Goal: Obtain resource: Download file/media

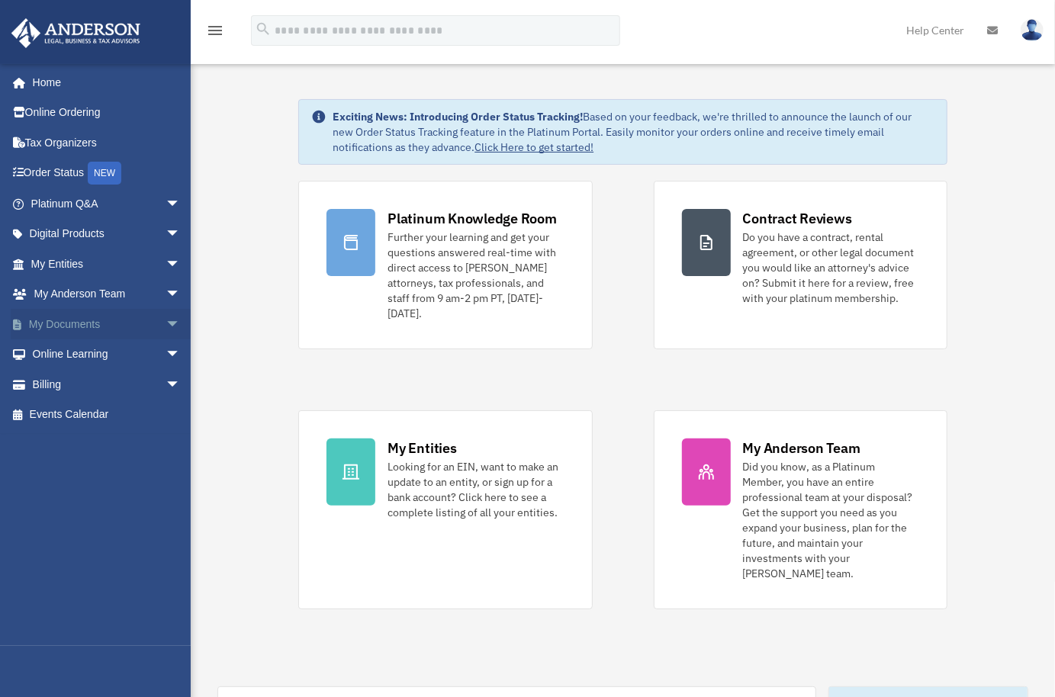
click at [82, 323] on link "My Documents arrow_drop_down" at bounding box center [107, 324] width 193 height 31
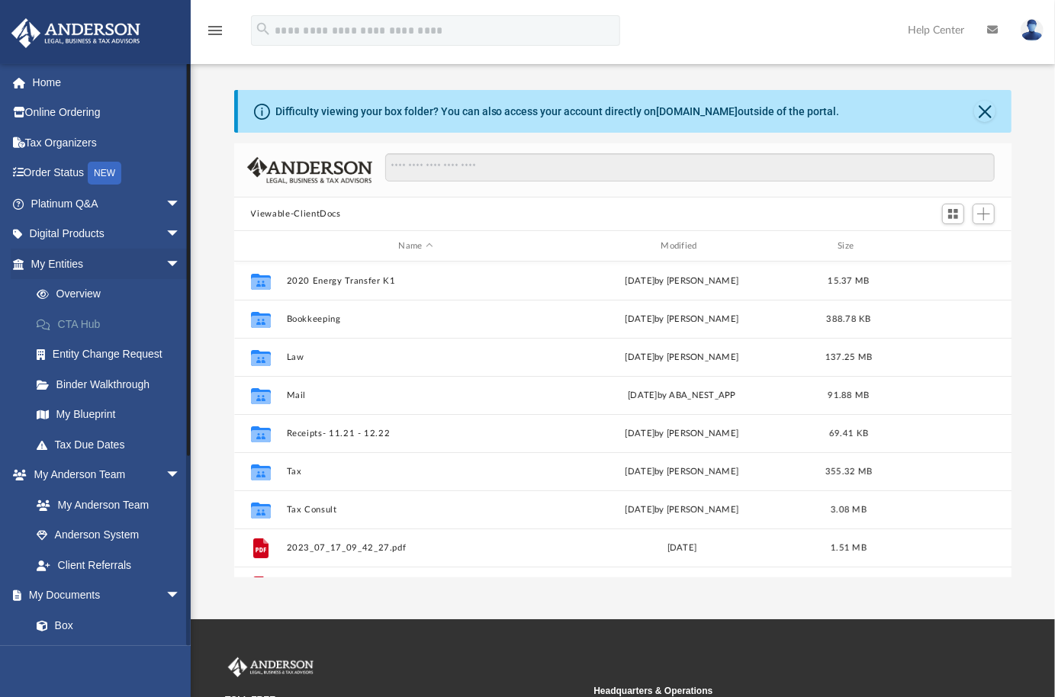
scroll to position [333, 765]
click at [59, 623] on link "Box" at bounding box center [112, 625] width 182 height 31
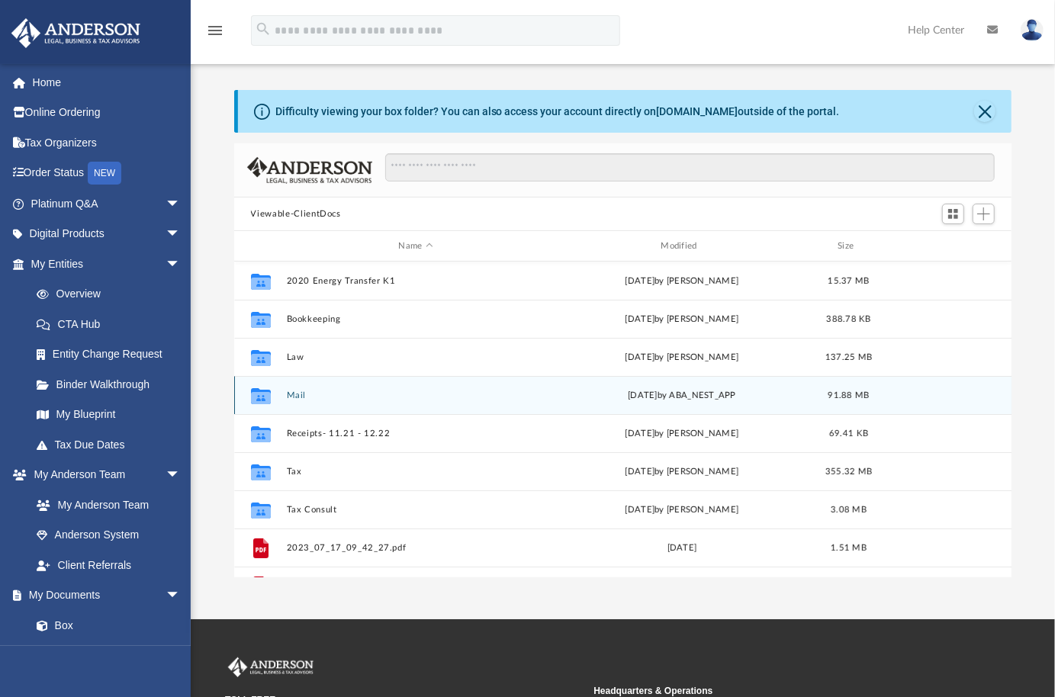
click at [298, 394] on button "Mail" at bounding box center [415, 396] width 259 height 10
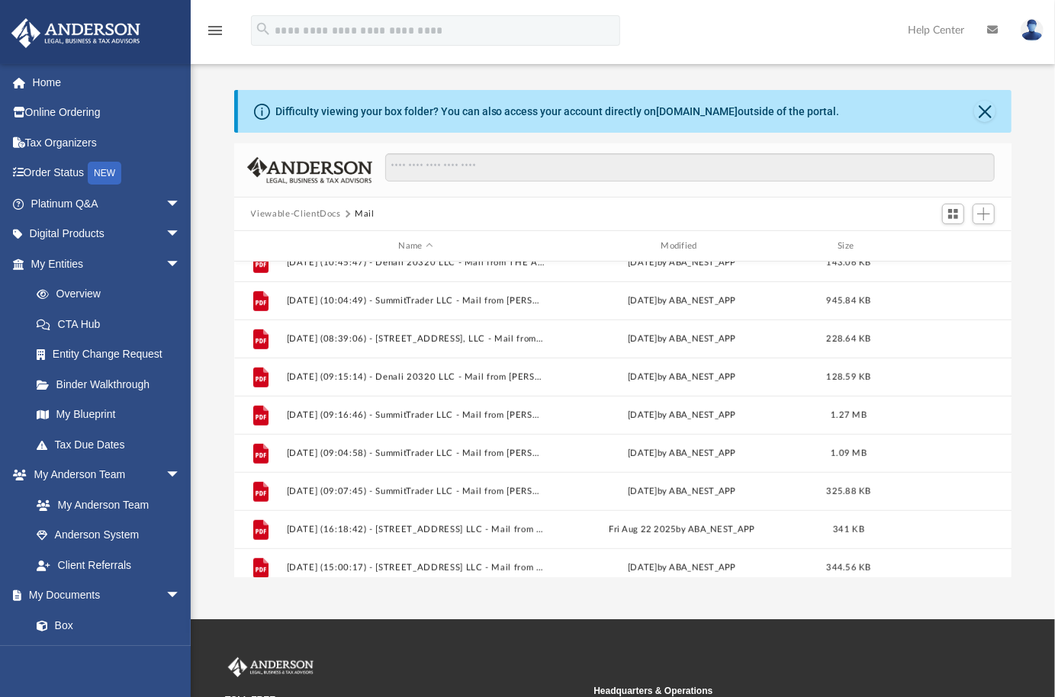
scroll to position [637, 0]
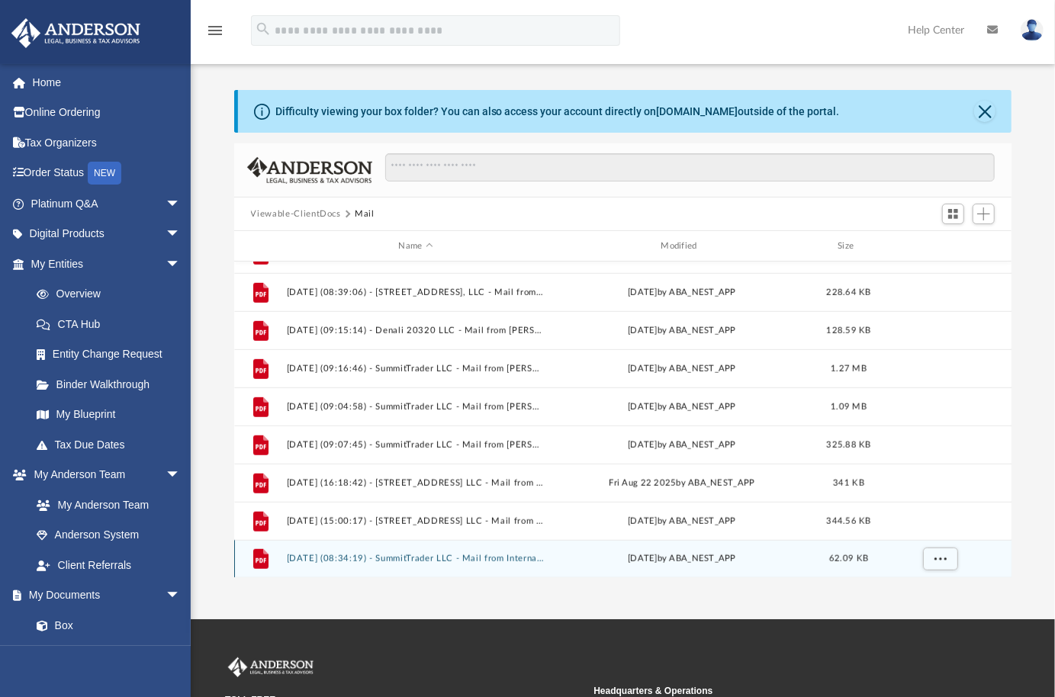
click at [325, 559] on button "[DATE] (08:34:19) - SummitTrader LLC - Mail from Internal Revenue Service.pdf" at bounding box center [415, 559] width 259 height 10
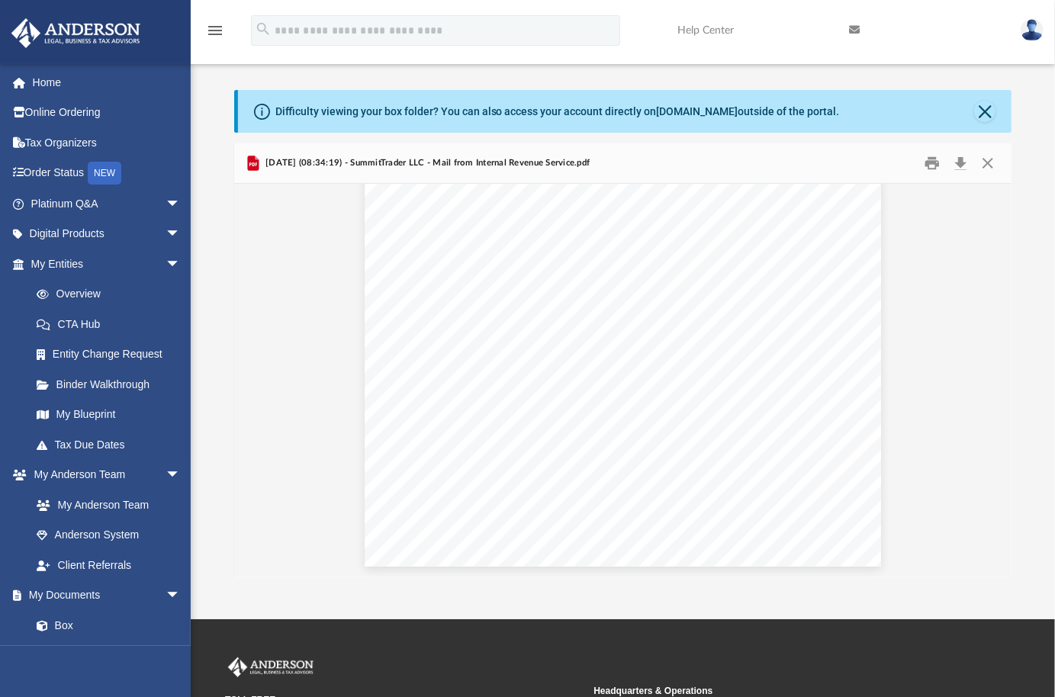
scroll to position [0, 0]
click at [962, 164] on button "Download" at bounding box center [960, 164] width 27 height 24
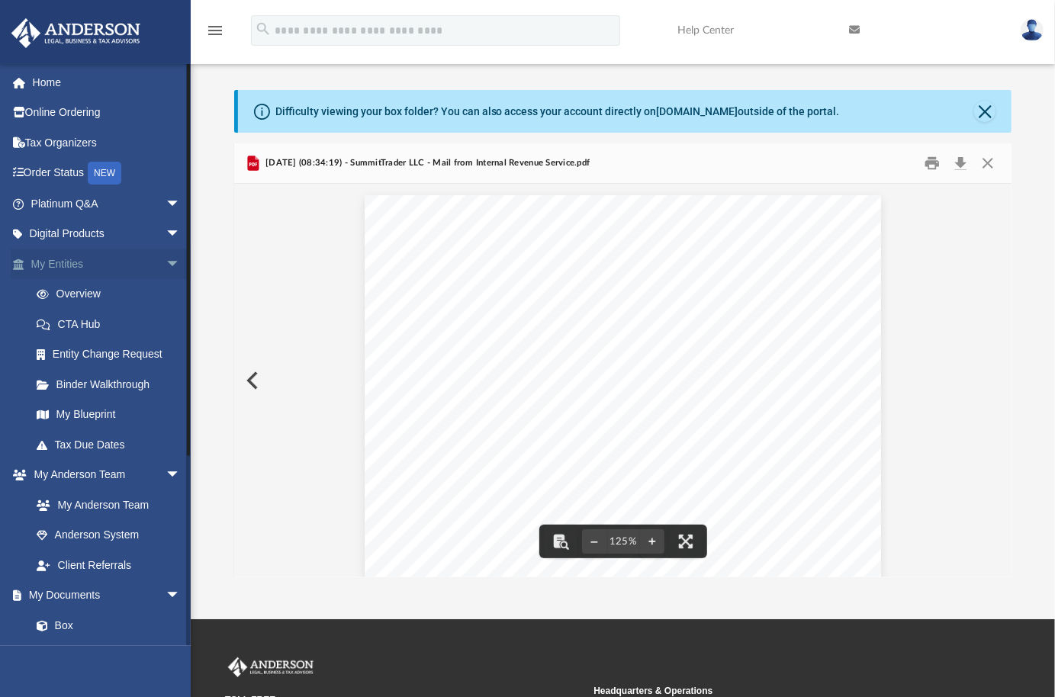
click at [166, 262] on span "arrow_drop_down" at bounding box center [181, 264] width 31 height 31
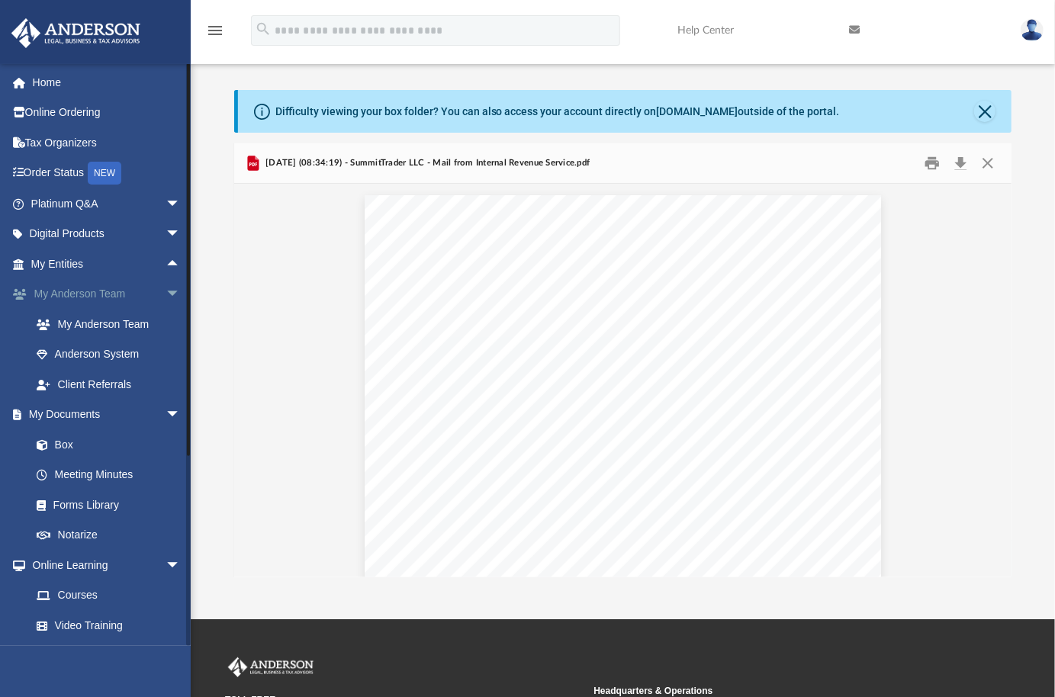
click at [166, 290] on span "arrow_drop_down" at bounding box center [181, 294] width 31 height 31
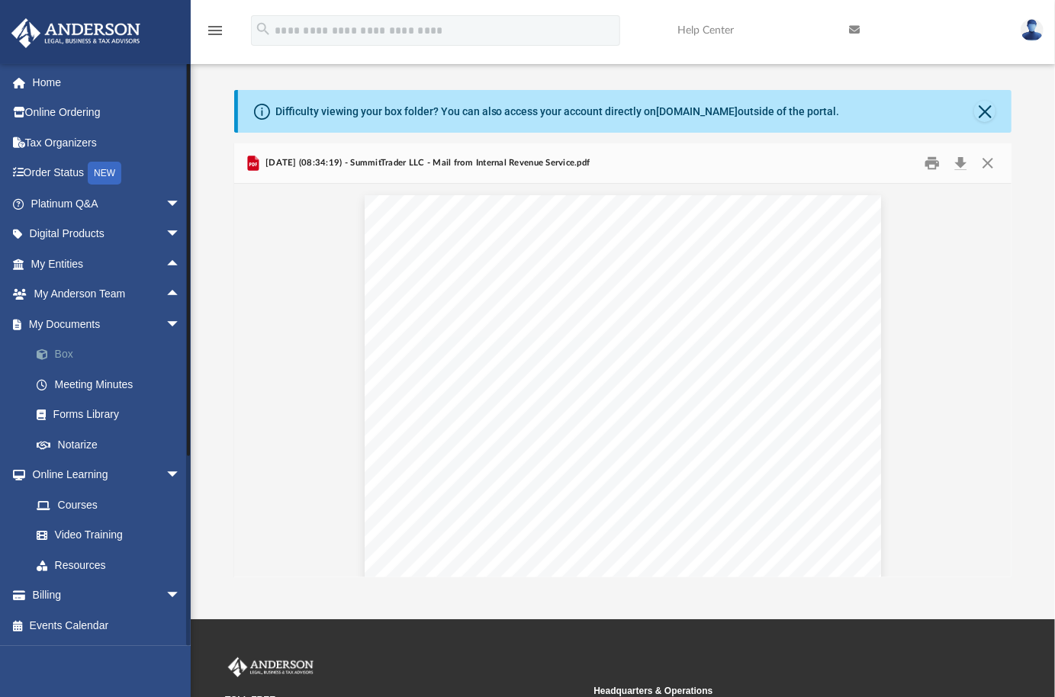
click at [66, 355] on link "Box" at bounding box center [112, 354] width 182 height 31
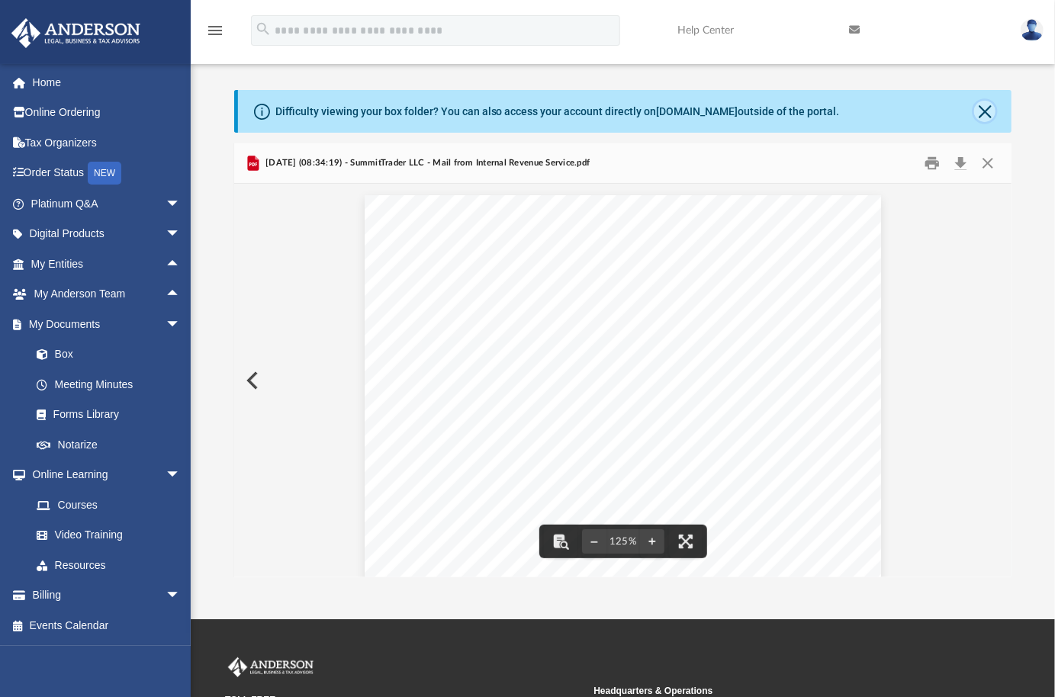
click at [985, 107] on button "Close" at bounding box center [984, 111] width 21 height 21
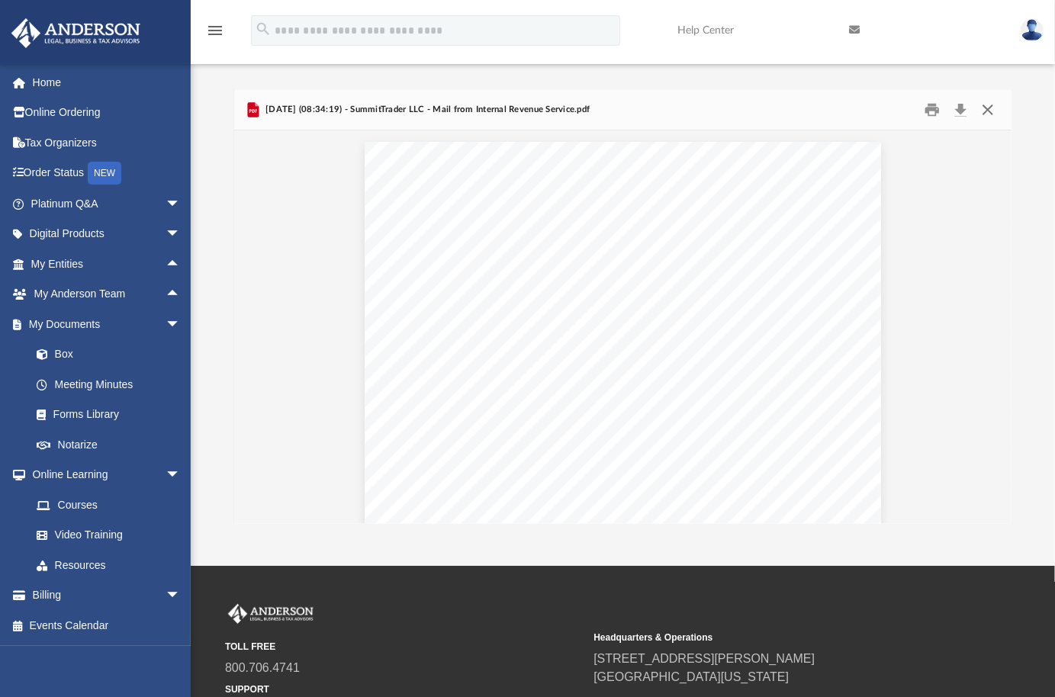
click at [990, 112] on button "Close" at bounding box center [987, 110] width 27 height 24
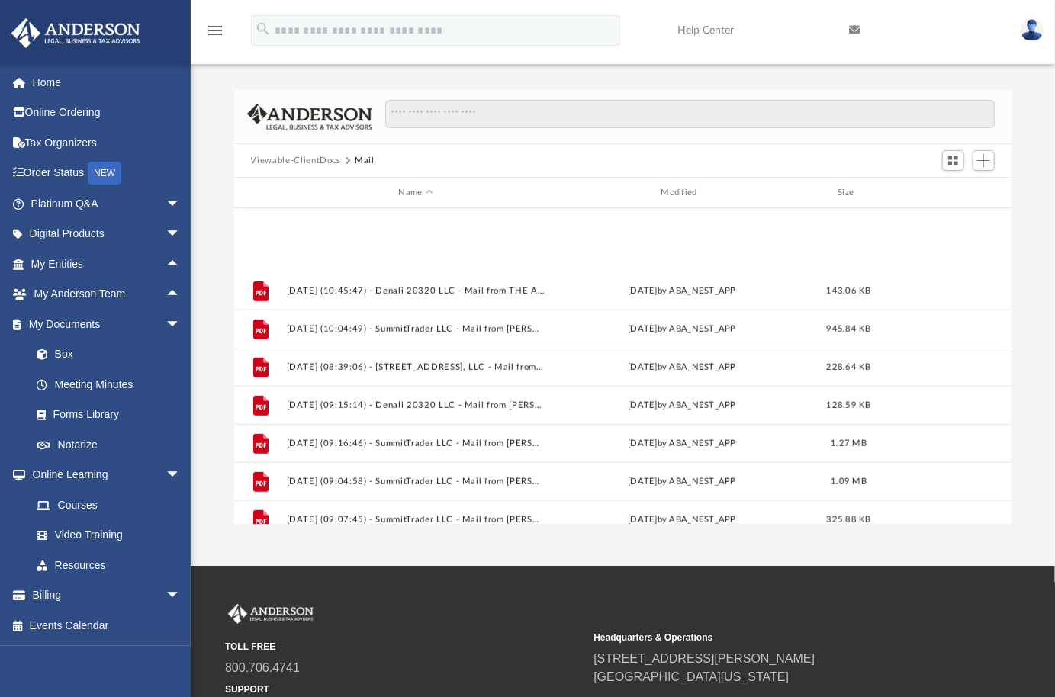
scroll to position [637, 0]
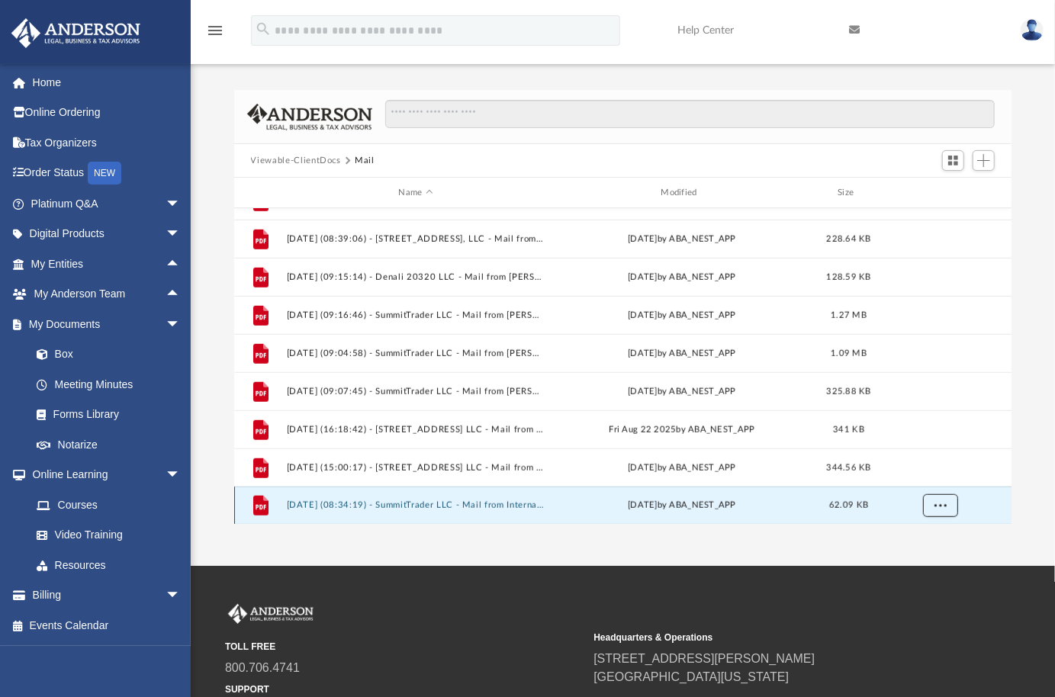
click at [938, 504] on span "More options" at bounding box center [940, 505] width 12 height 8
click at [314, 503] on button "[DATE] (08:34:19) - SummitTrader LLC - Mail from Internal Revenue Service.pdf" at bounding box center [415, 505] width 259 height 10
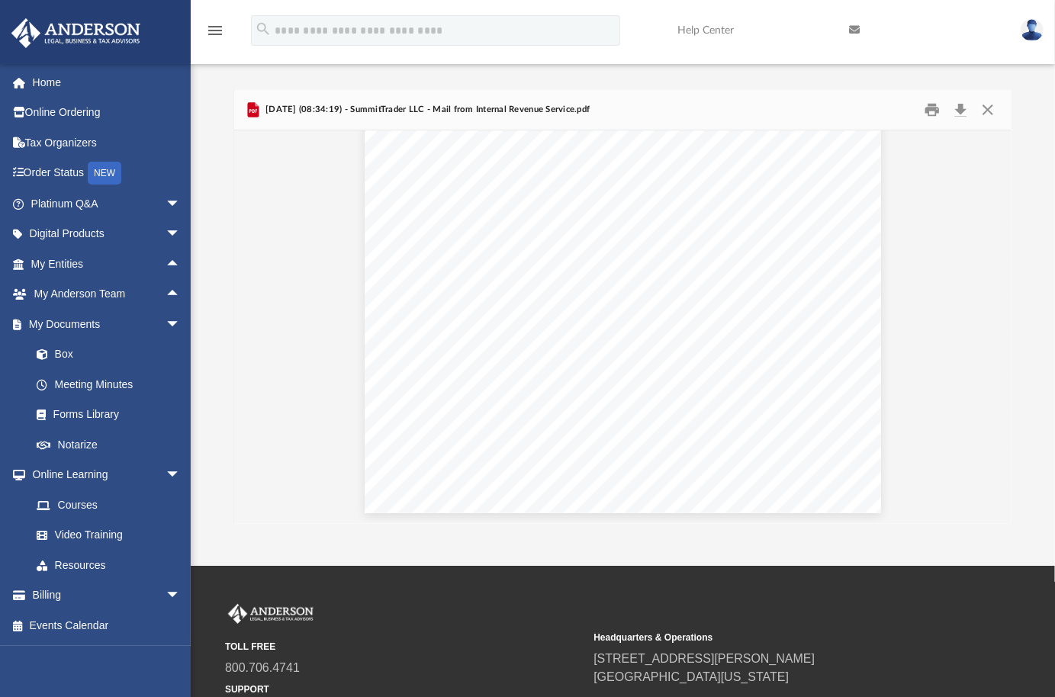
scroll to position [0, 0]
click at [1035, 32] on img at bounding box center [1032, 30] width 23 height 22
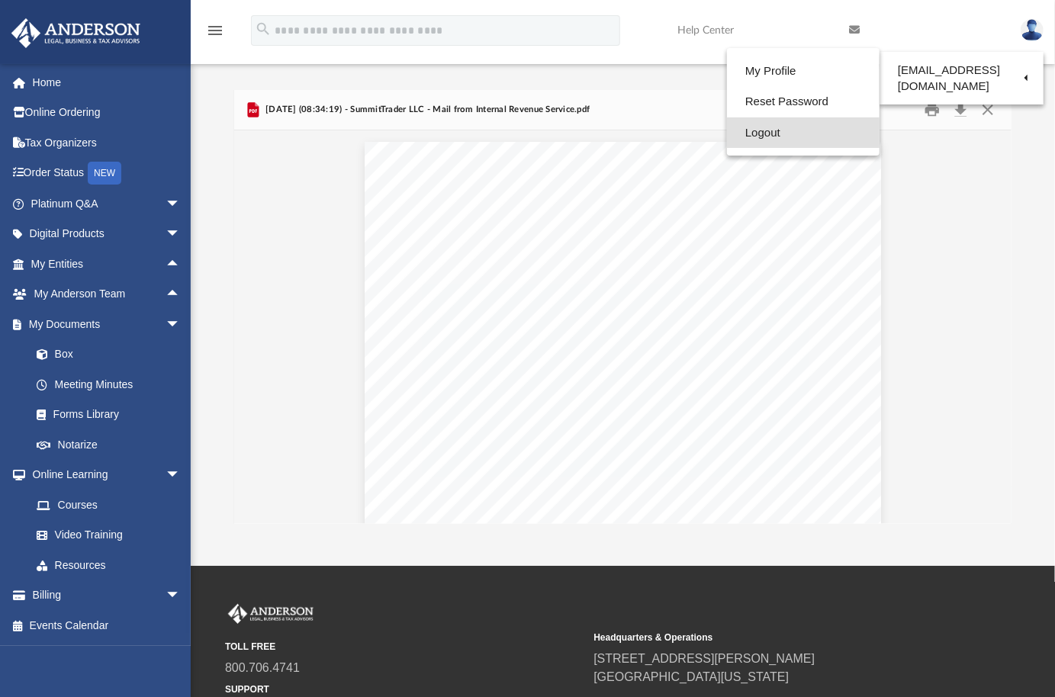
click at [754, 133] on link "Logout" at bounding box center [803, 132] width 153 height 31
